Goal: Task Accomplishment & Management: Use online tool/utility

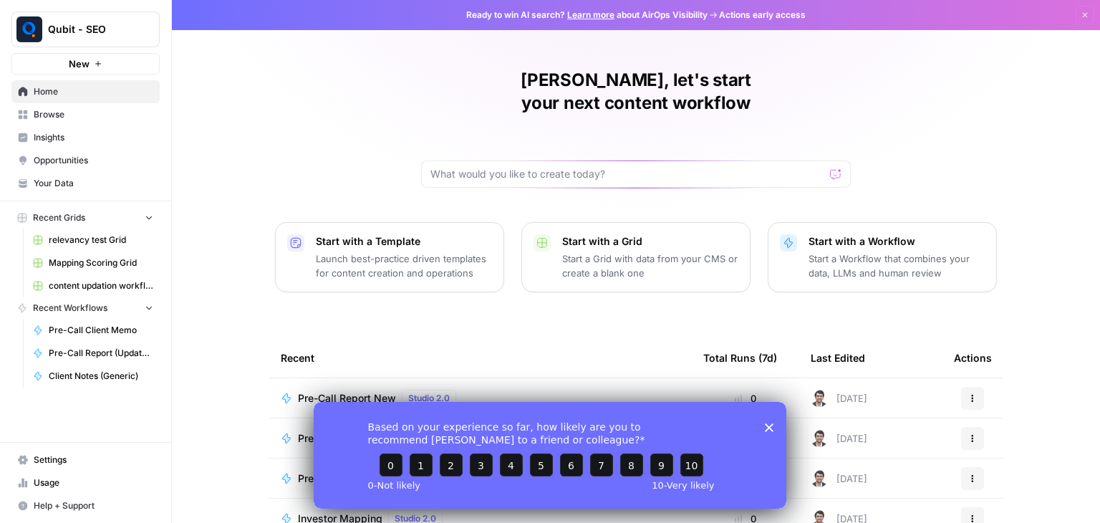
click at [772, 426] on icon "Close survey" at bounding box center [769, 427] width 9 height 9
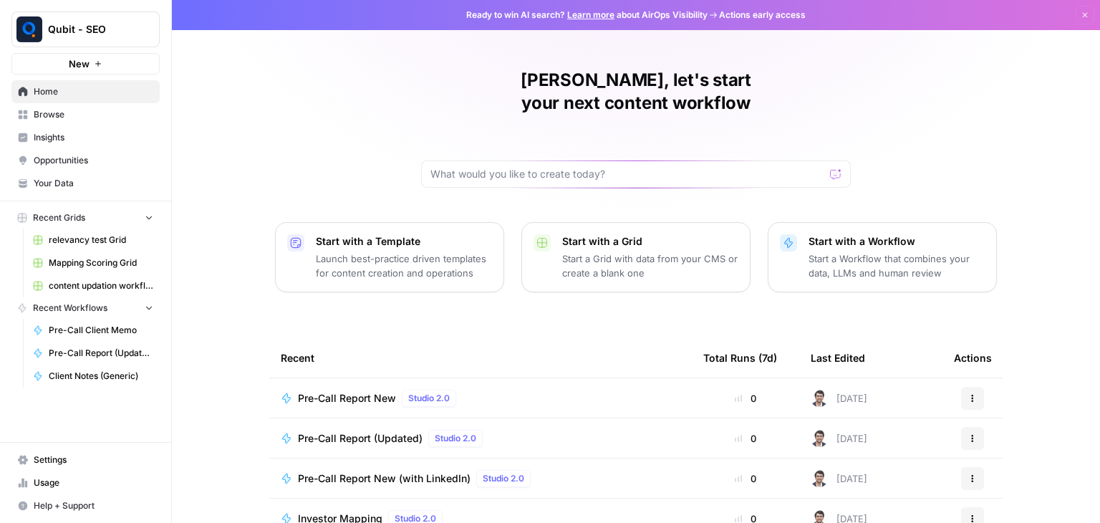
click at [341, 391] on span "Pre-Call Report New" at bounding box center [347, 398] width 98 height 14
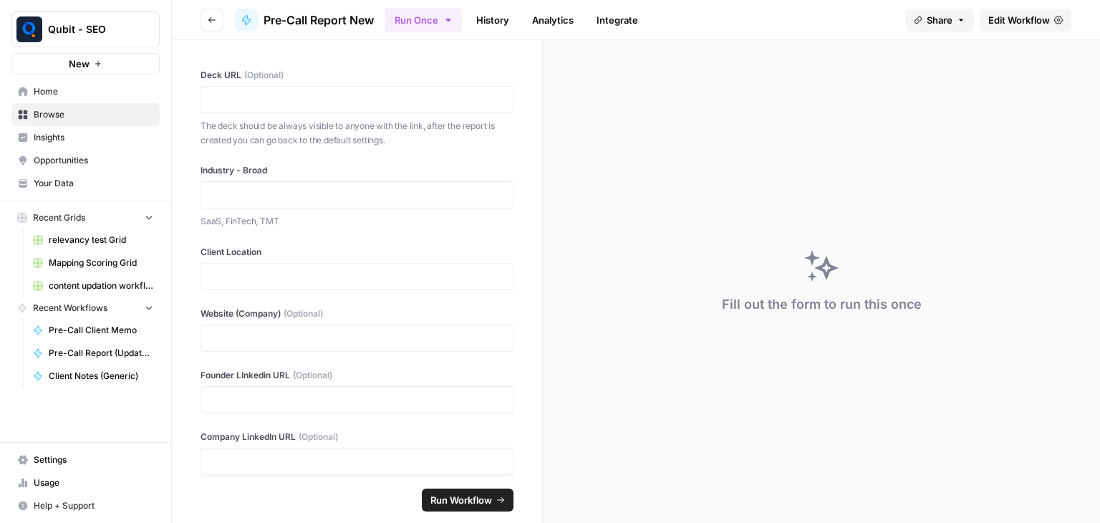
click at [1044, 18] on span "Edit Workflow" at bounding box center [1020, 20] width 62 height 14
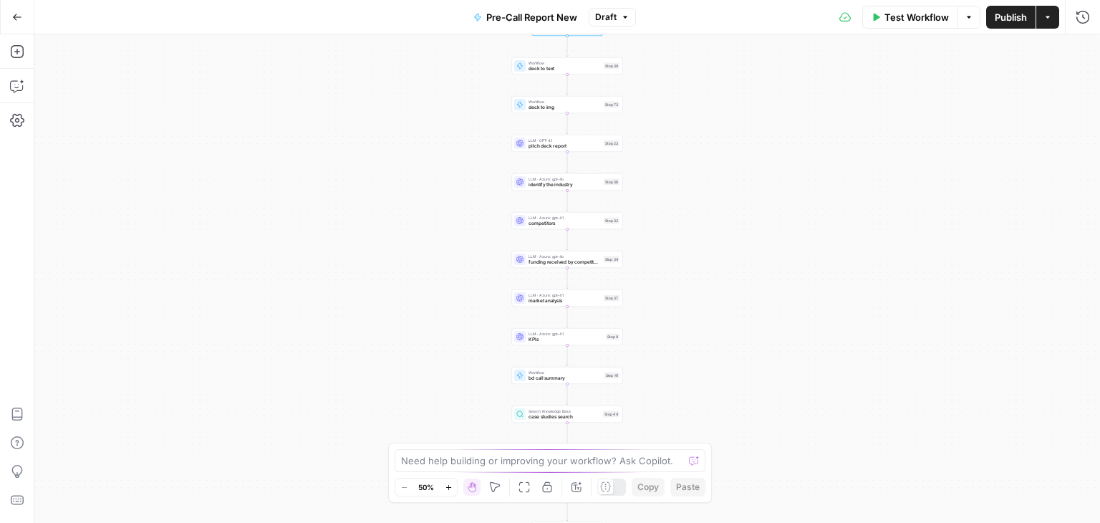
click at [17, 19] on icon "button" at bounding box center [17, 17] width 10 height 10
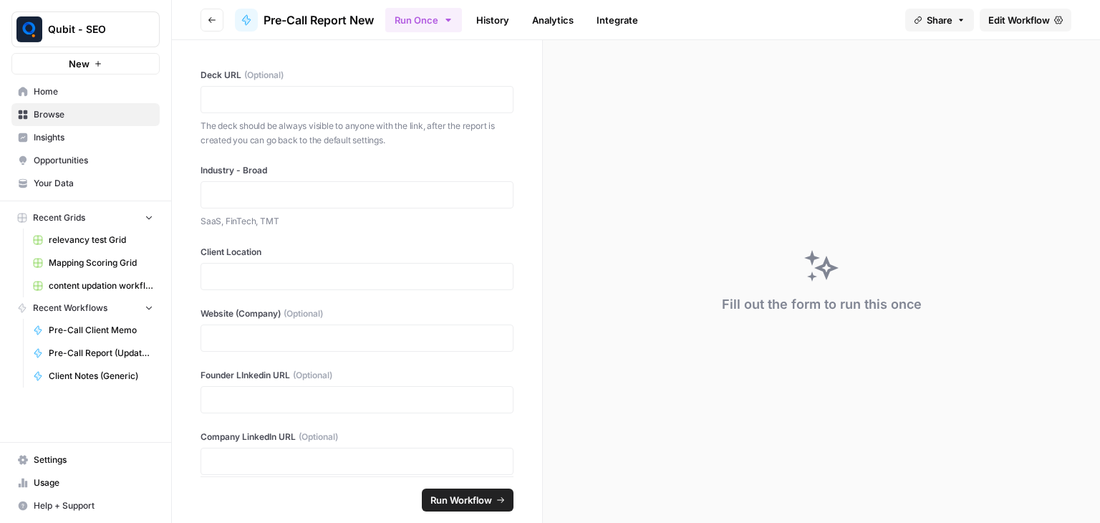
click at [213, 21] on icon "button" at bounding box center [212, 20] width 9 height 9
